Goal: Task Accomplishment & Management: Manage account settings

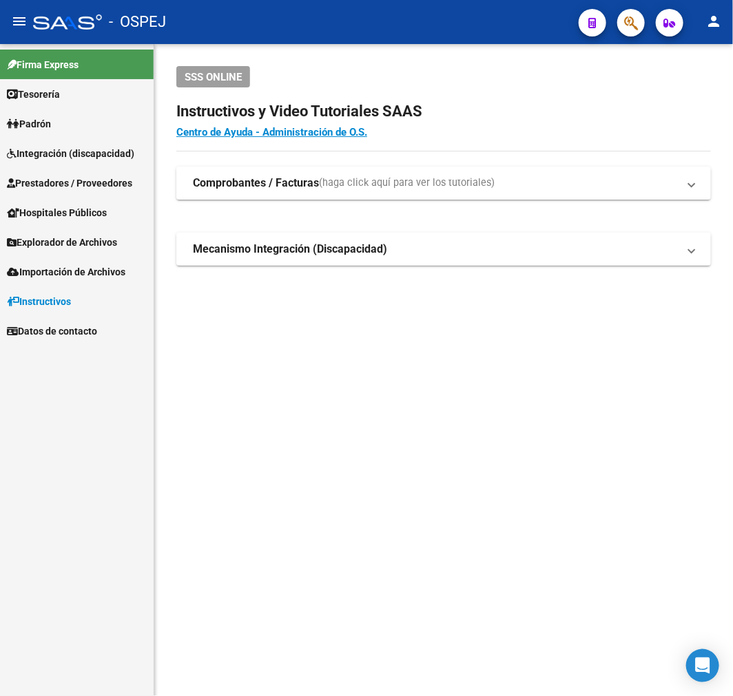
click at [92, 187] on span "Prestadores / Proveedores" at bounding box center [69, 183] width 125 height 15
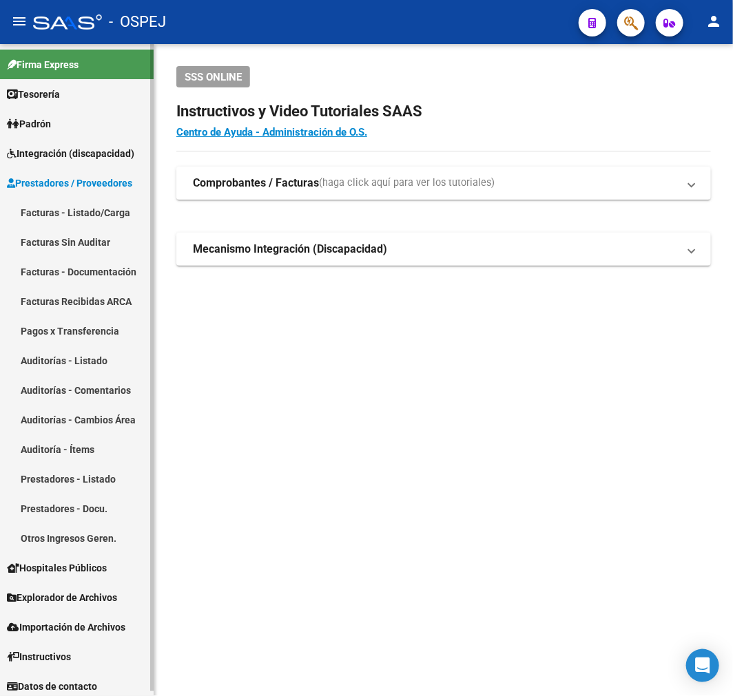
click at [94, 356] on link "Auditorías - Listado" at bounding box center [77, 361] width 154 height 30
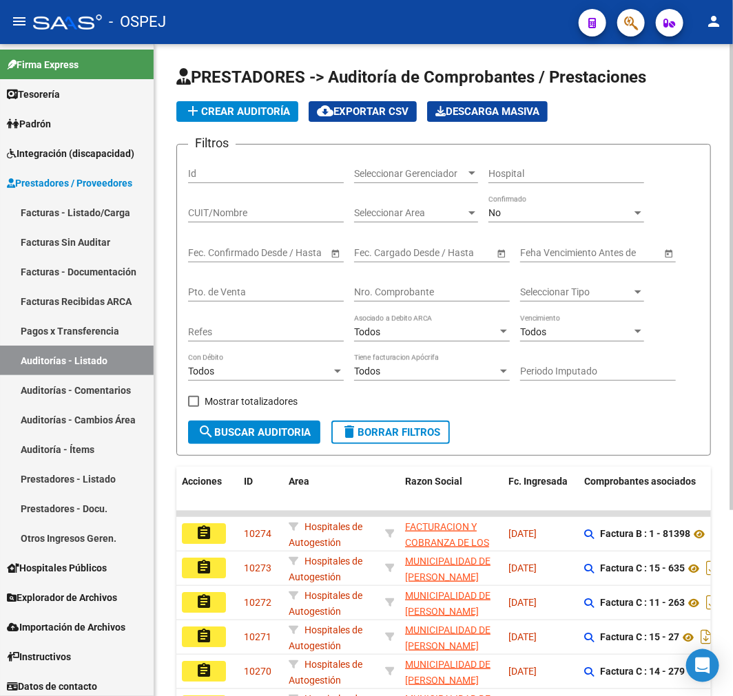
click at [585, 216] on div "No" at bounding box center [559, 213] width 143 height 12
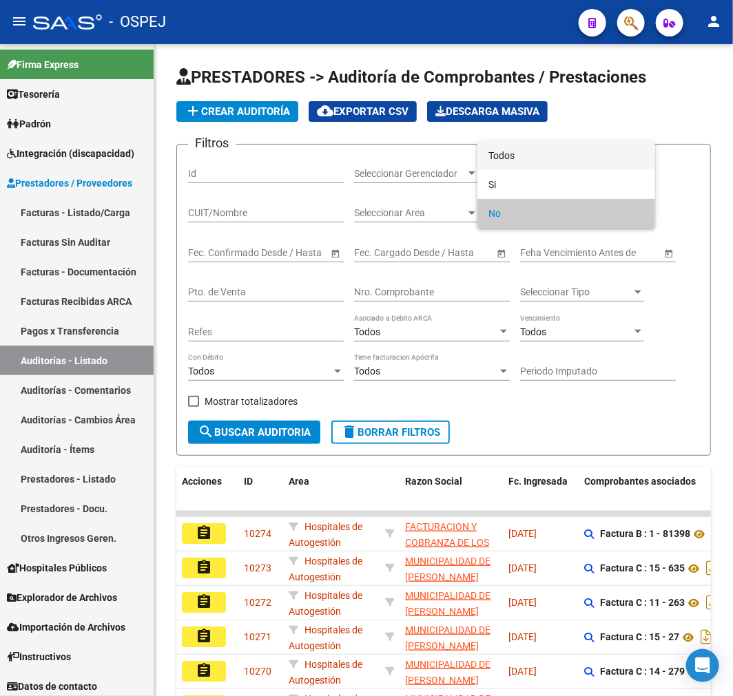
click at [574, 160] on span "Todos" at bounding box center [566, 155] width 156 height 29
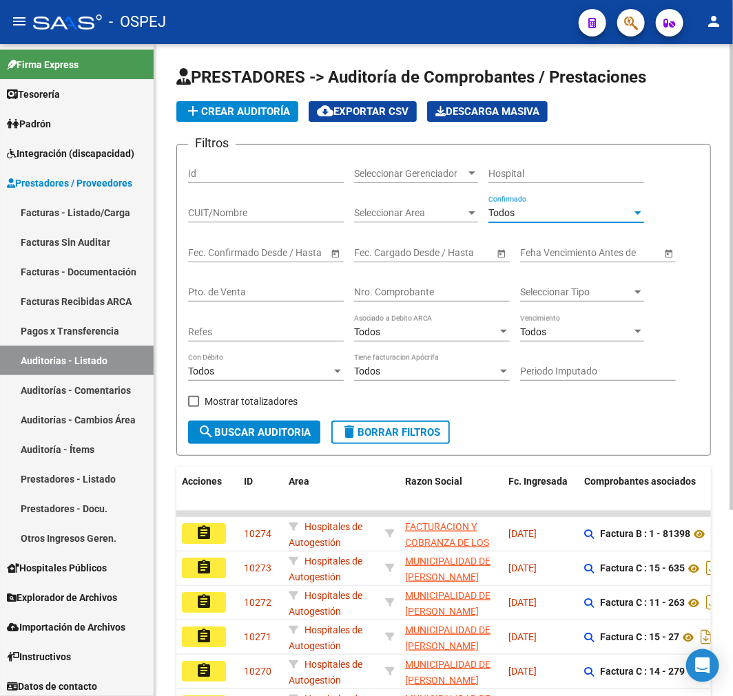
click at [372, 298] on input "Nro. Comprobante" at bounding box center [432, 293] width 156 height 12
click at [324, 216] on input "CUIT/Nombre" at bounding box center [266, 213] width 156 height 12
click at [433, 300] on div "Nro. Comprobante" at bounding box center [432, 288] width 156 height 28
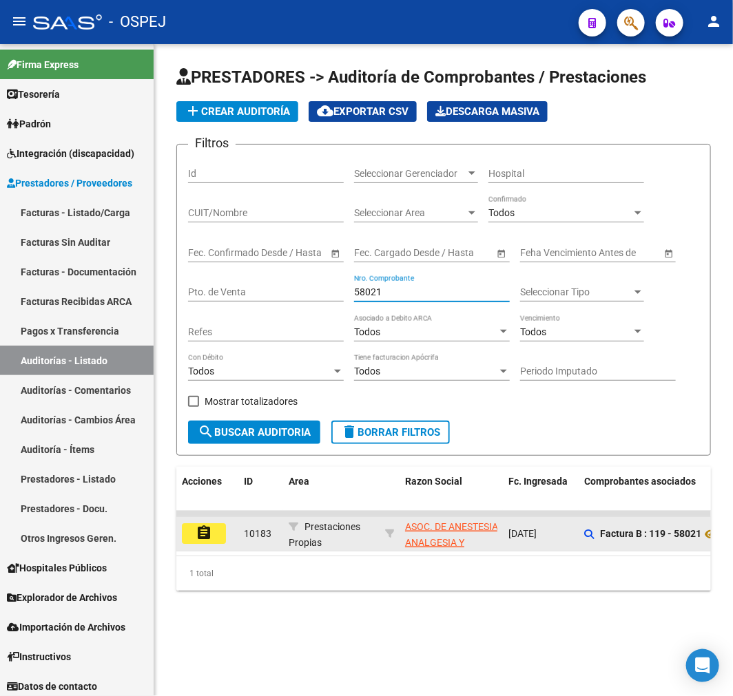
type input "58021"
click at [200, 531] on mat-icon "assignment" at bounding box center [204, 533] width 17 height 17
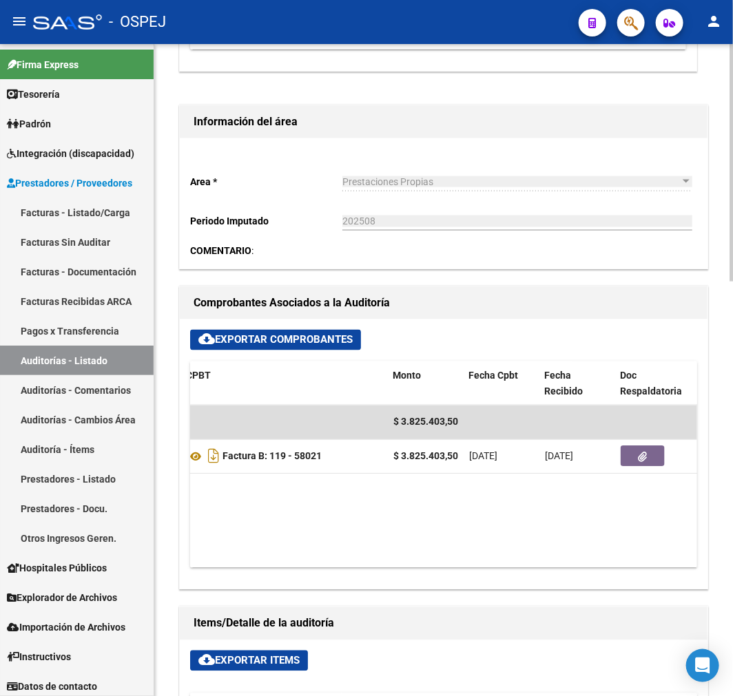
scroll to position [0, 335]
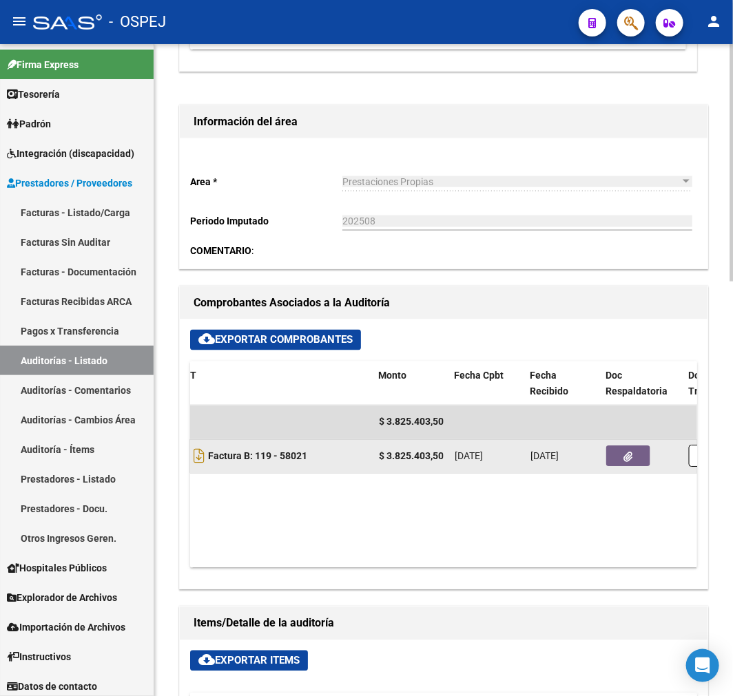
drag, startPoint x: 595, startPoint y: 459, endPoint x: 609, endPoint y: 456, distance: 14.2
click at [596, 459] on datatable-body-cell "[DATE]" at bounding box center [563, 457] width 76 height 34
click at [609, 456] on button "button" at bounding box center [628, 456] width 44 height 21
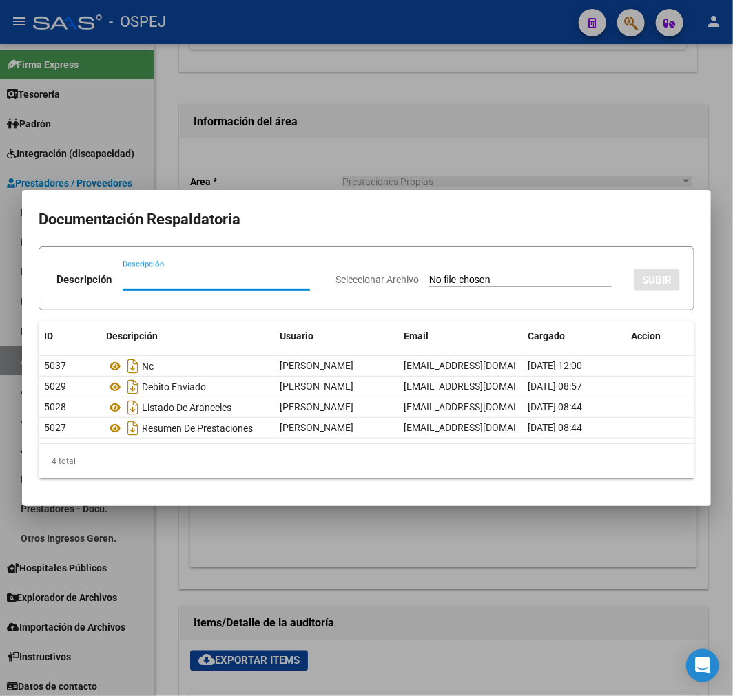
click at [285, 541] on div at bounding box center [366, 348] width 733 height 696
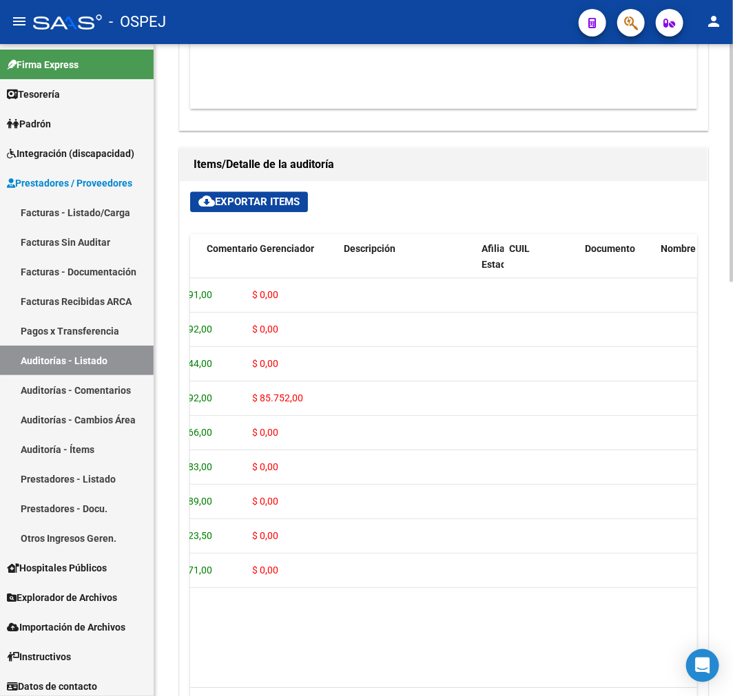
scroll to position [0, 570]
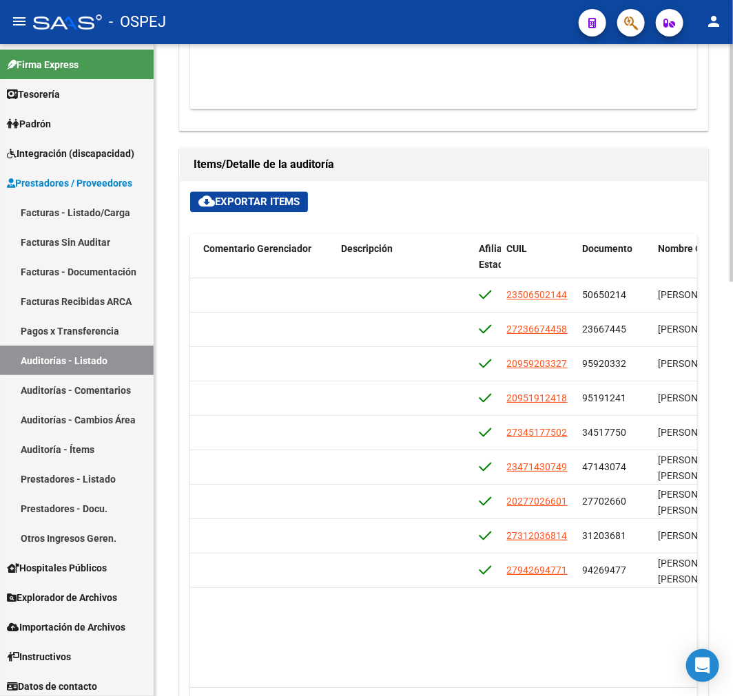
drag, startPoint x: 272, startPoint y: 655, endPoint x: 280, endPoint y: 657, distance: 8.5
click at [280, 657] on datatable-body "128380 A01 - Jaboneros $ 306.191,00 $ 306.191,00 $ 0,00 23506502144 50650214 [P…" at bounding box center [443, 482] width 507 height 409
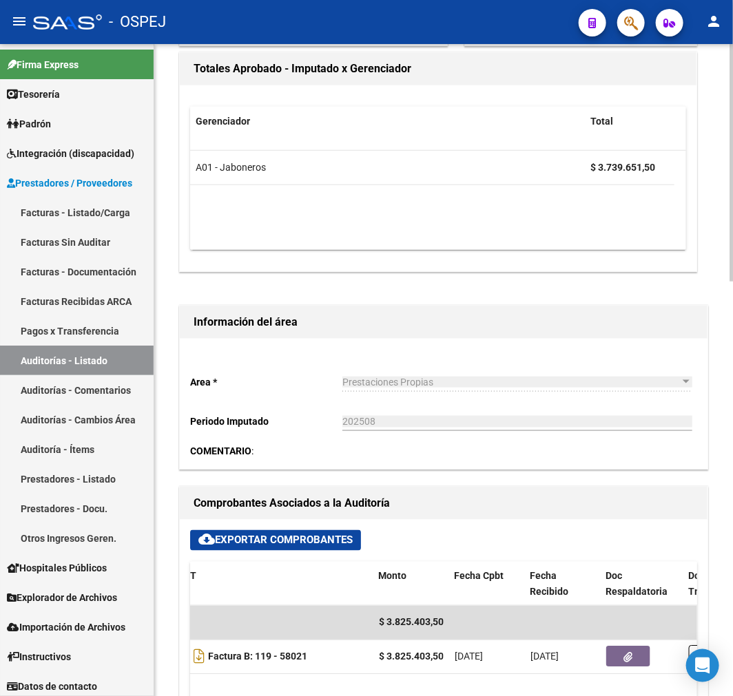
scroll to position [0, 0]
